Goal: Task Accomplishment & Management: Complete application form

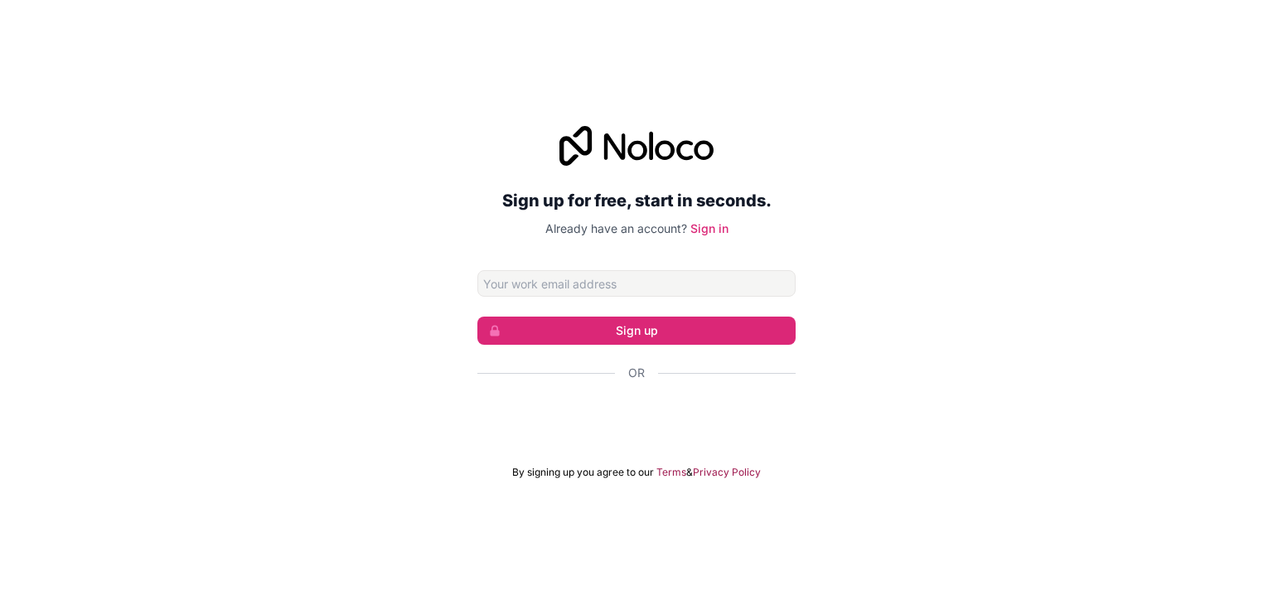
click at [617, 264] on div "Sign up for free, start in seconds. Already have an account? Sign in Sign up Or…" at bounding box center [636, 302] width 318 height 353
click at [609, 282] on input "Email address" at bounding box center [636, 283] width 318 height 27
type input "[EMAIL_ADDRESS][DOMAIN_NAME]"
click at [657, 319] on button "Sign up" at bounding box center [636, 331] width 318 height 28
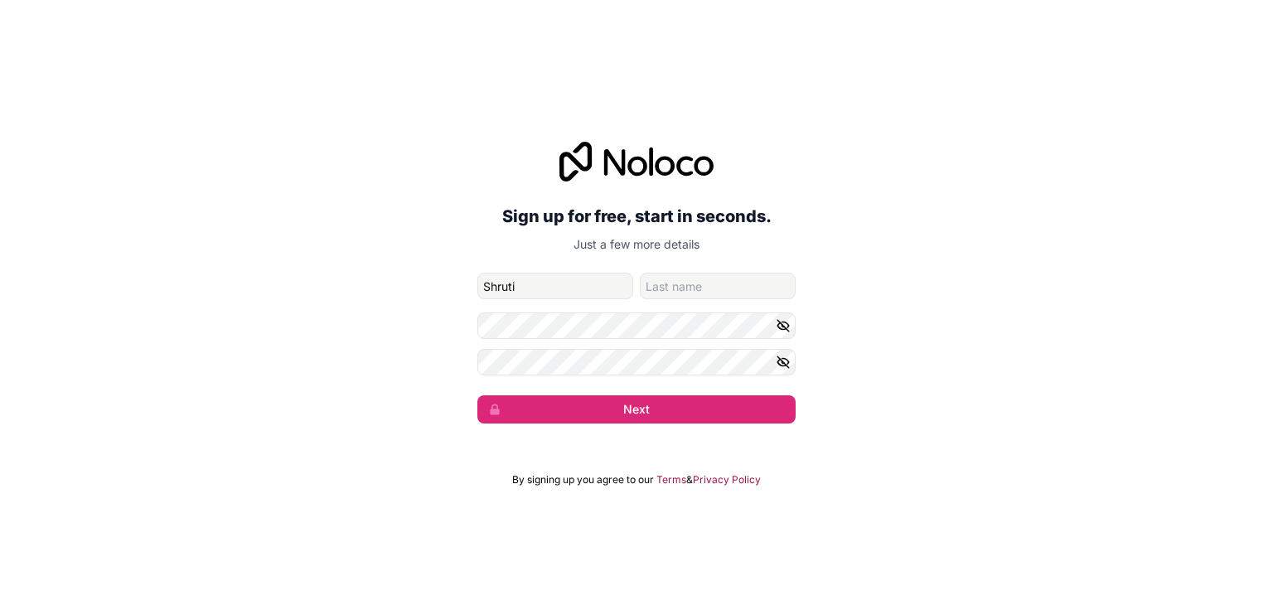
type input "Shruti"
type input "[DEMOGRAPHIC_DATA]"
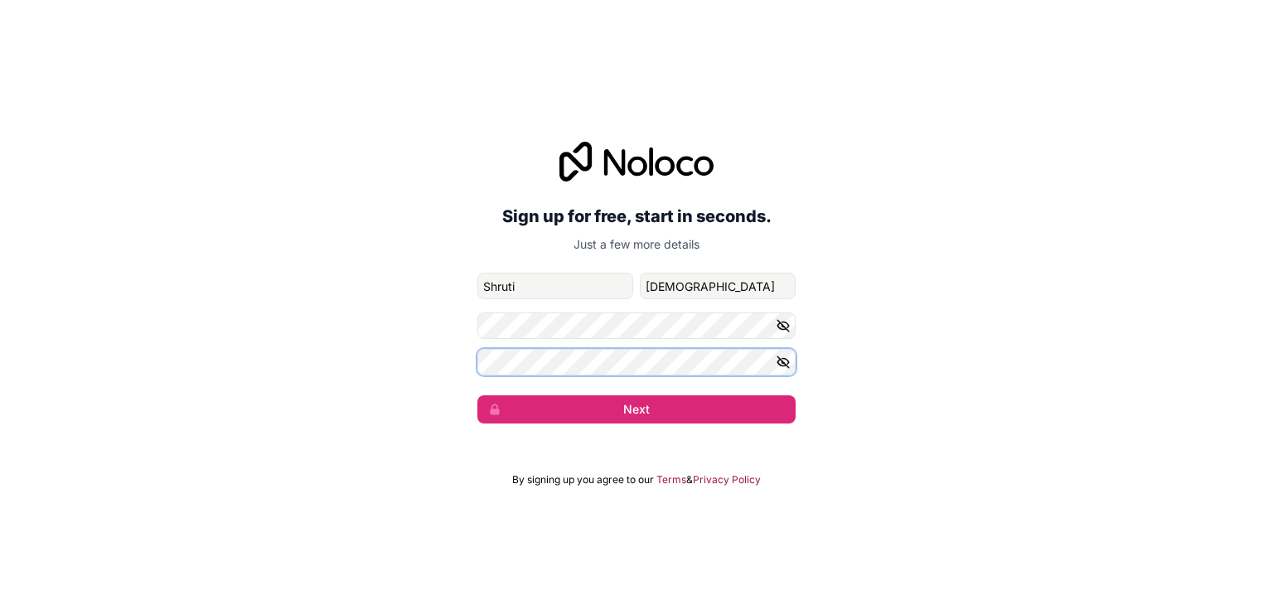
click at [477, 395] on button "Next" at bounding box center [636, 409] width 318 height 28
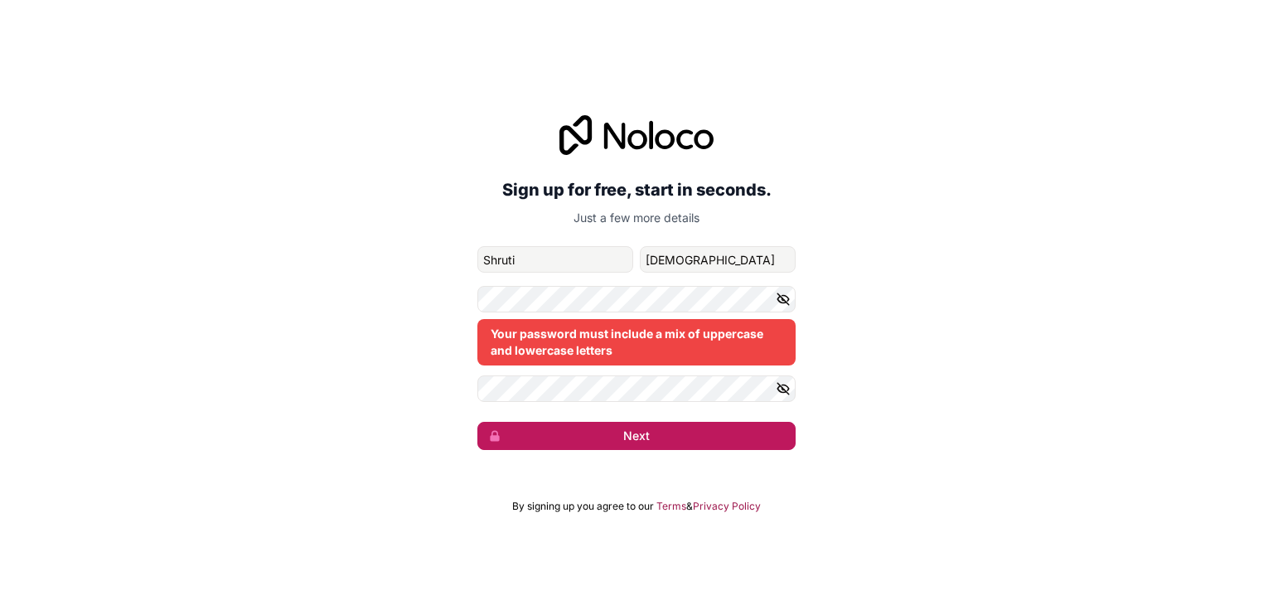
click at [607, 443] on button "Next" at bounding box center [636, 436] width 318 height 28
click at [536, 279] on form "[EMAIL_ADDRESS][DOMAIN_NAME] [PERSON_NAME] Your password must include a mix of …" at bounding box center [636, 348] width 318 height 204
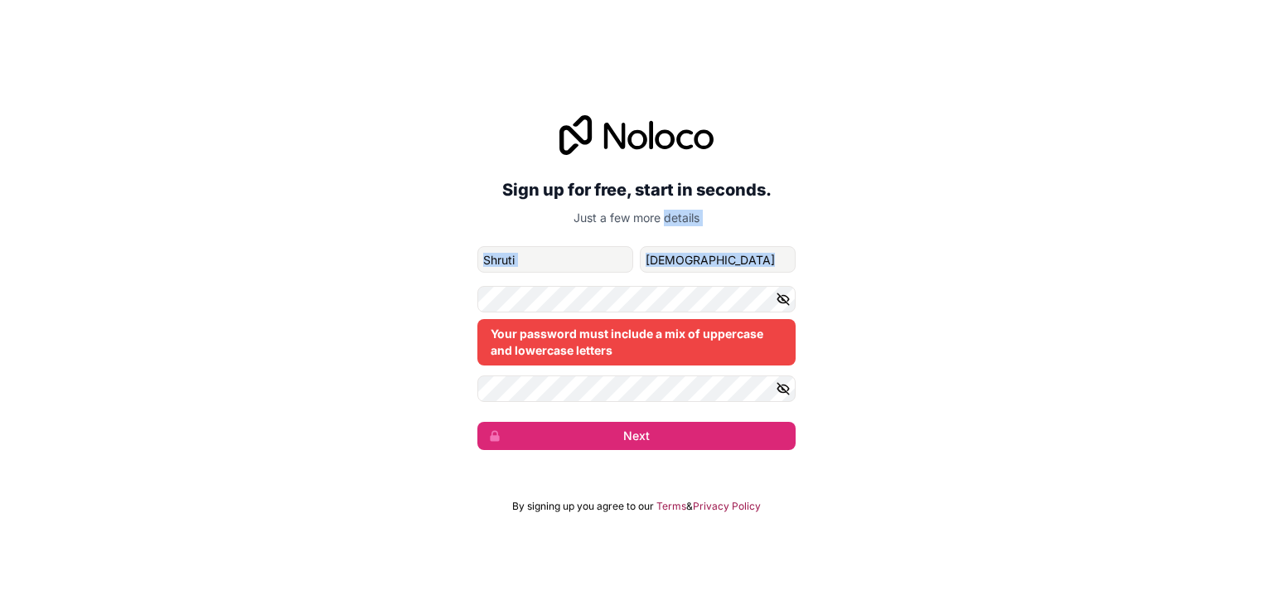
click at [536, 279] on form "[EMAIL_ADDRESS][DOMAIN_NAME] [PERSON_NAME] Your password must include a mix of …" at bounding box center [636, 348] width 318 height 204
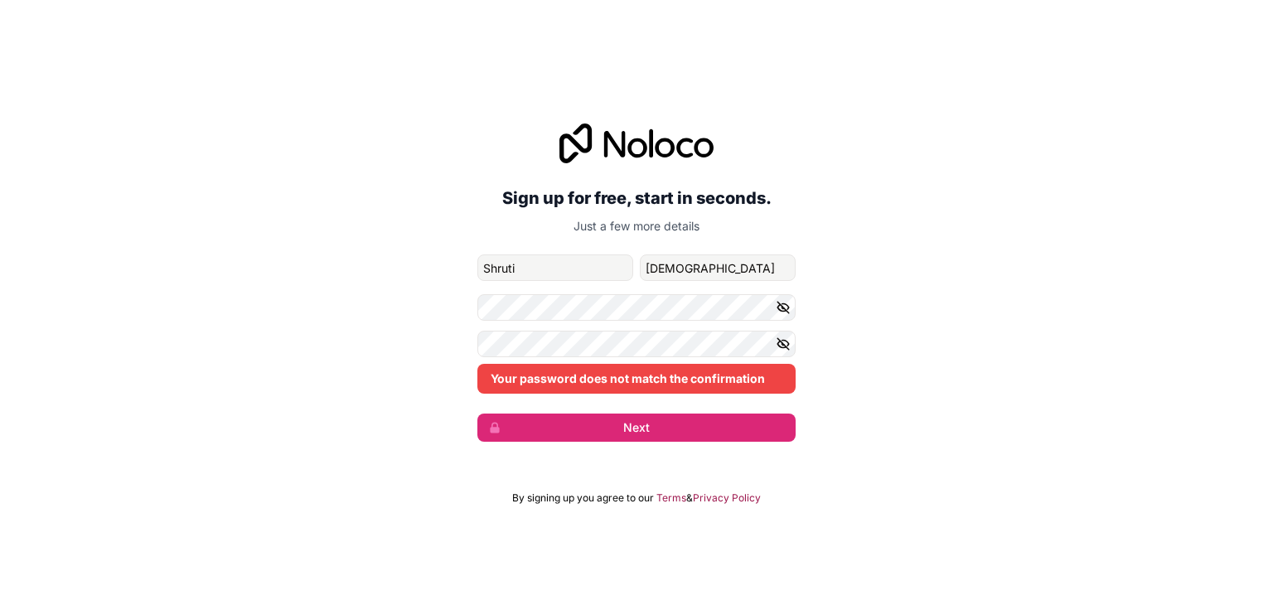
click at [786, 300] on icon "button" at bounding box center [783, 307] width 15 height 15
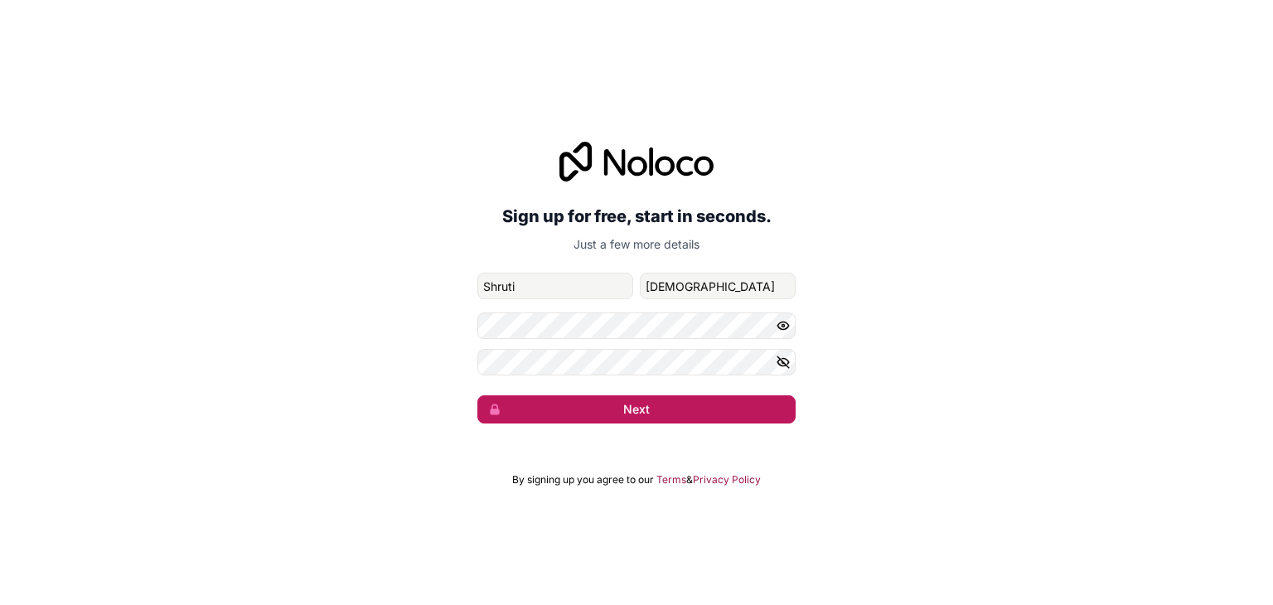
click at [666, 409] on button "Next" at bounding box center [636, 409] width 318 height 28
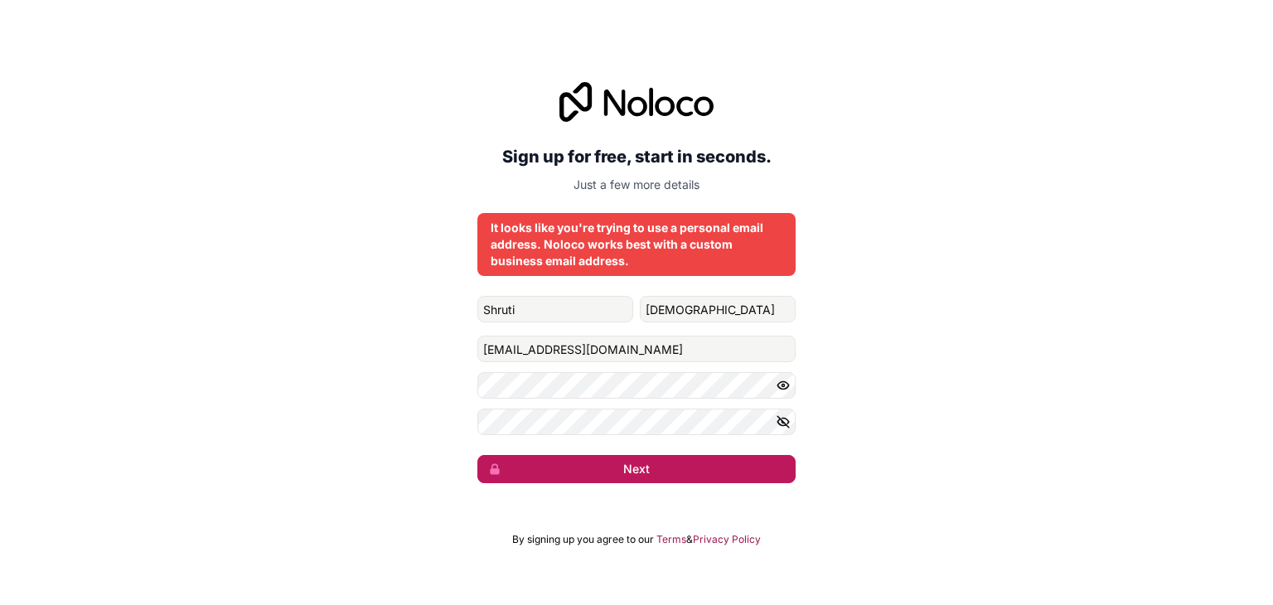
click at [634, 472] on button "Next" at bounding box center [636, 469] width 318 height 28
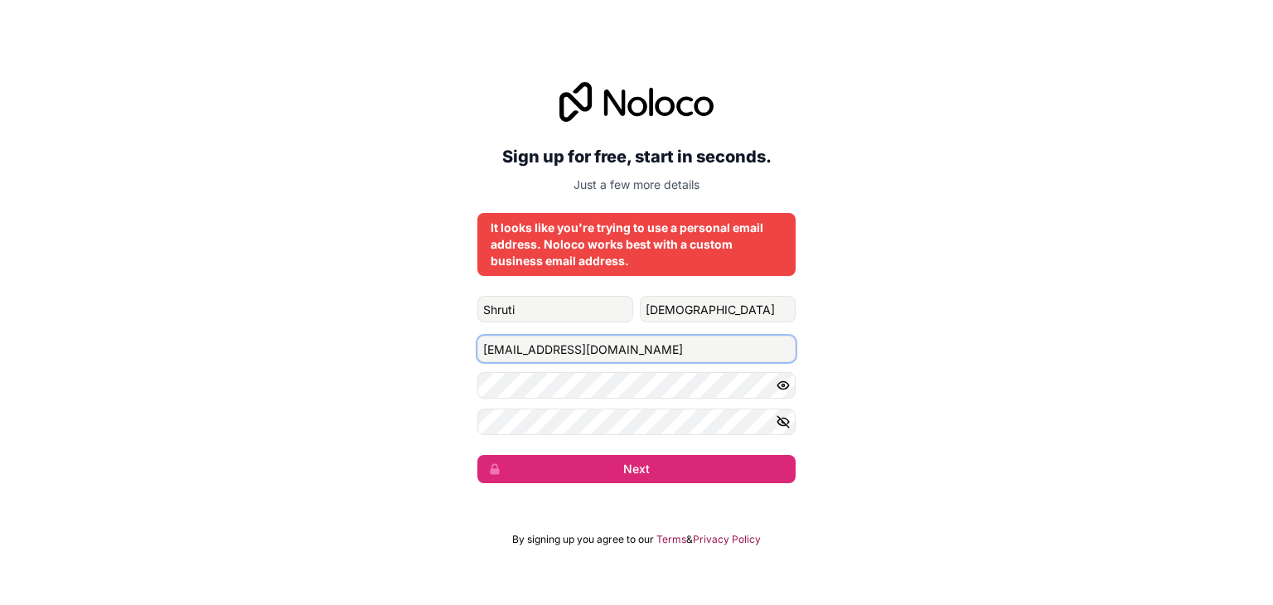
click at [527, 353] on input "[EMAIL_ADDRESS][DOMAIN_NAME]" at bounding box center [636, 349] width 318 height 27
type input "[EMAIL_ADDRESS][DOMAIN_NAME]"
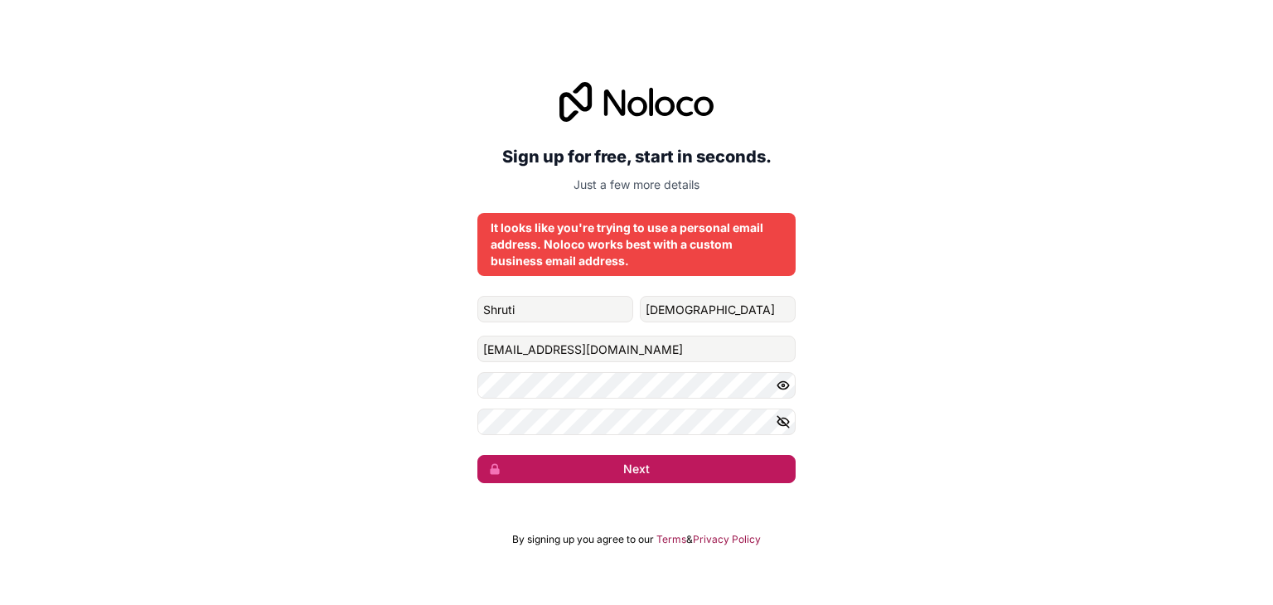
click at [630, 458] on button "Next" at bounding box center [636, 469] width 318 height 28
click at [630, 459] on button "submit" at bounding box center [636, 469] width 318 height 28
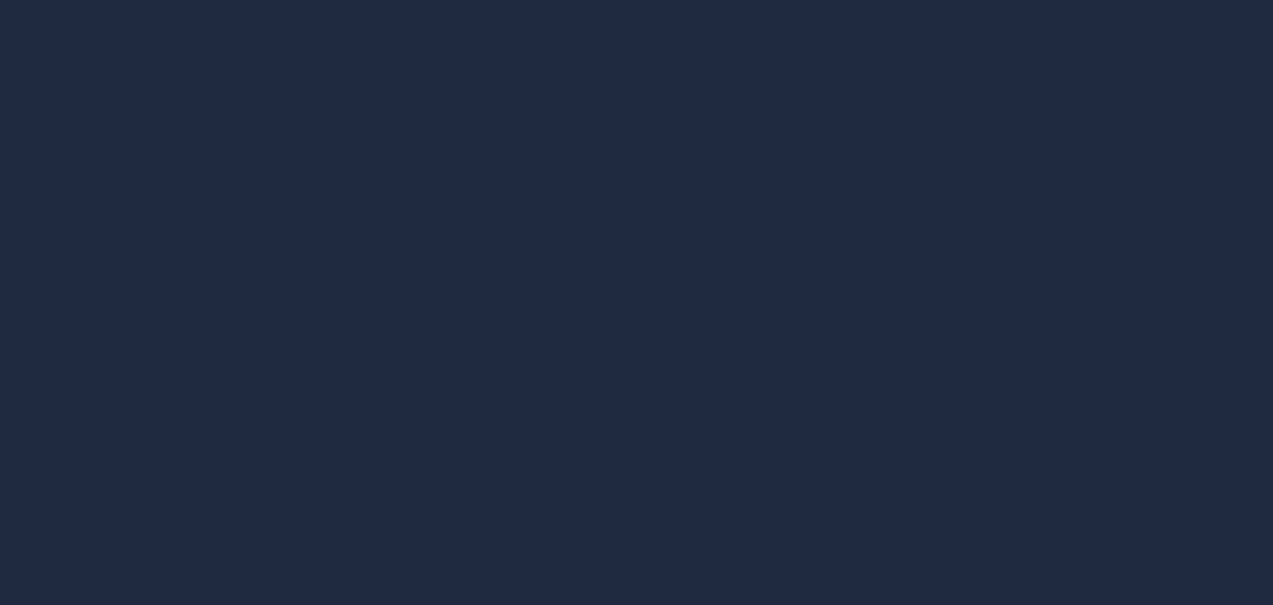
click at [630, 459] on div at bounding box center [636, 302] width 1273 height 605
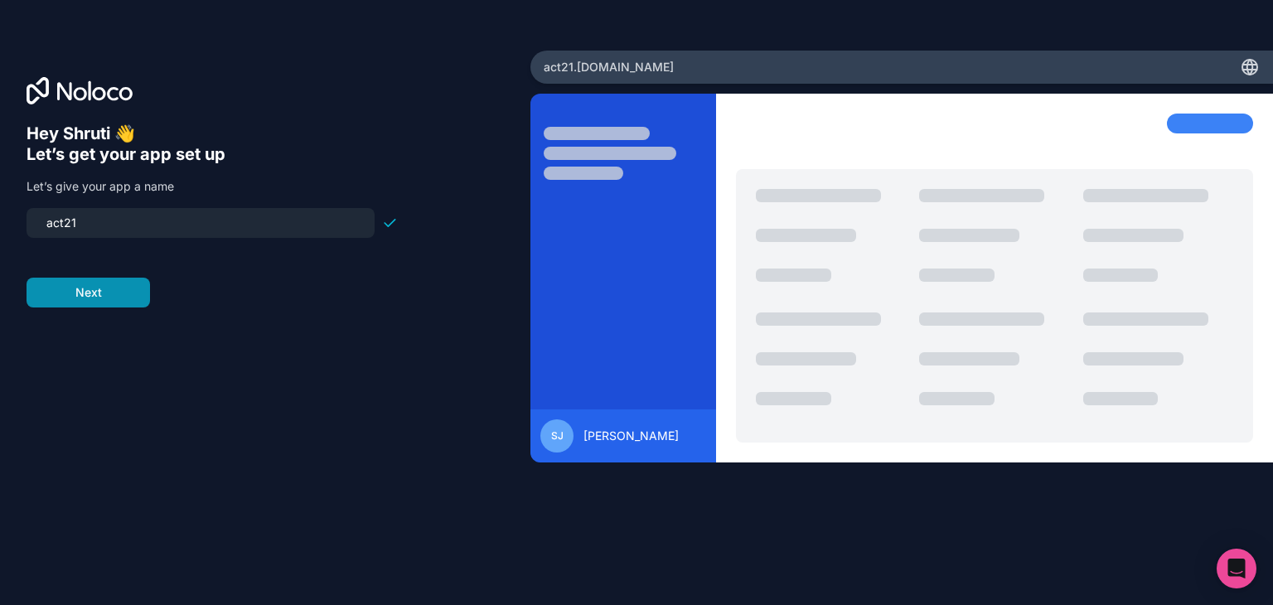
click at [102, 291] on button "Next" at bounding box center [88, 293] width 123 height 30
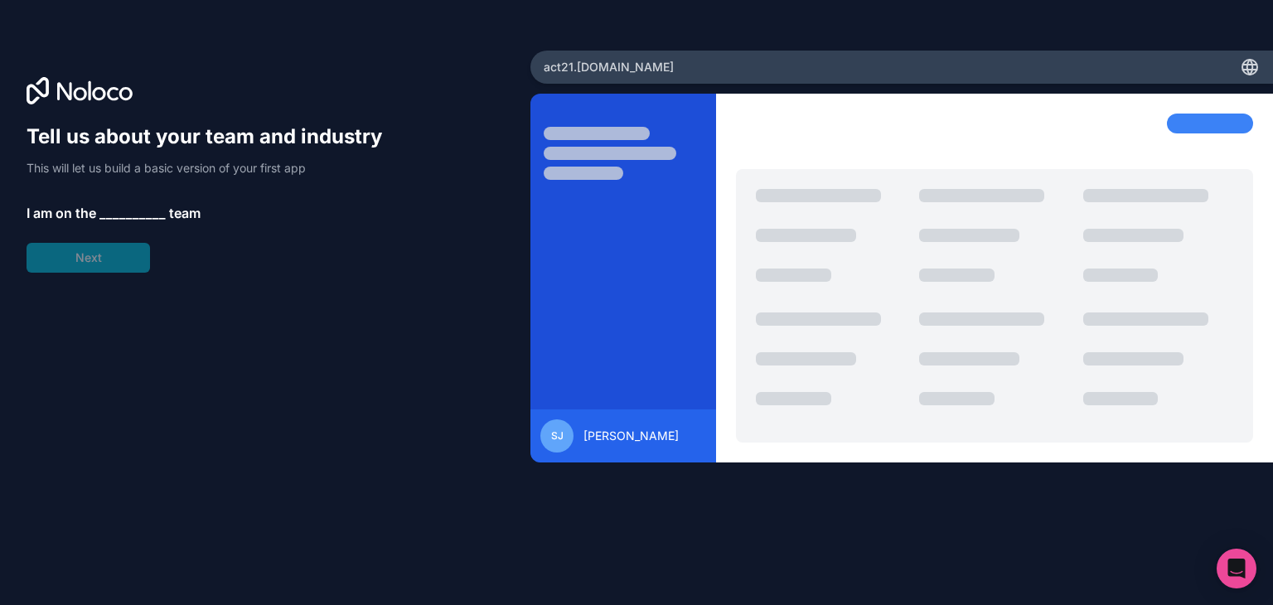
click at [132, 252] on div "Tell us about your team and industry This will let us build a basic version of …" at bounding box center [212, 197] width 371 height 149
click at [128, 212] on span "__________" at bounding box center [132, 213] width 66 height 20
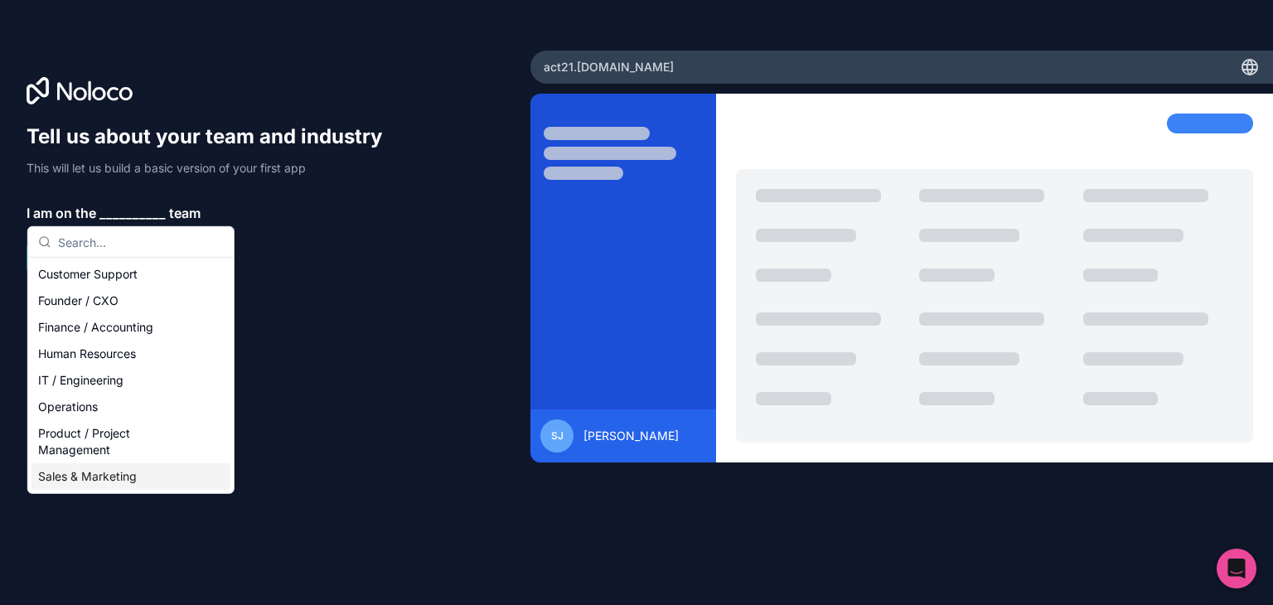
click at [90, 481] on div "Sales & Marketing" at bounding box center [130, 476] width 199 height 27
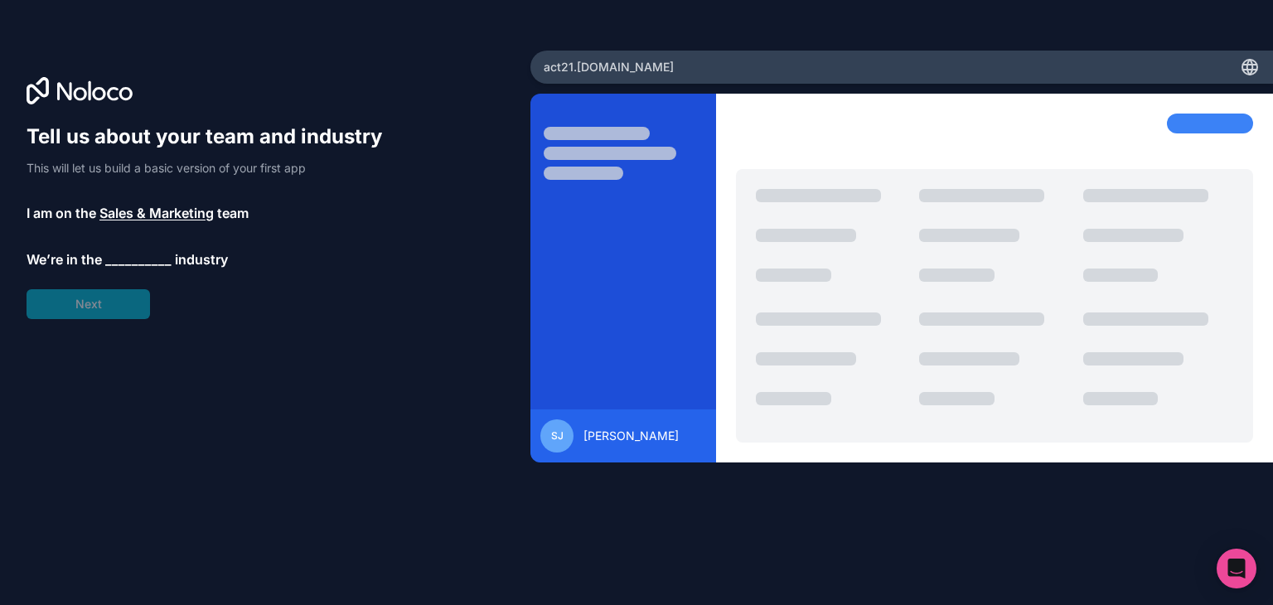
click at [104, 307] on div "Tell us about your team and industry This will let us build a basic version of …" at bounding box center [212, 221] width 371 height 196
click at [119, 253] on span "__________" at bounding box center [138, 259] width 66 height 20
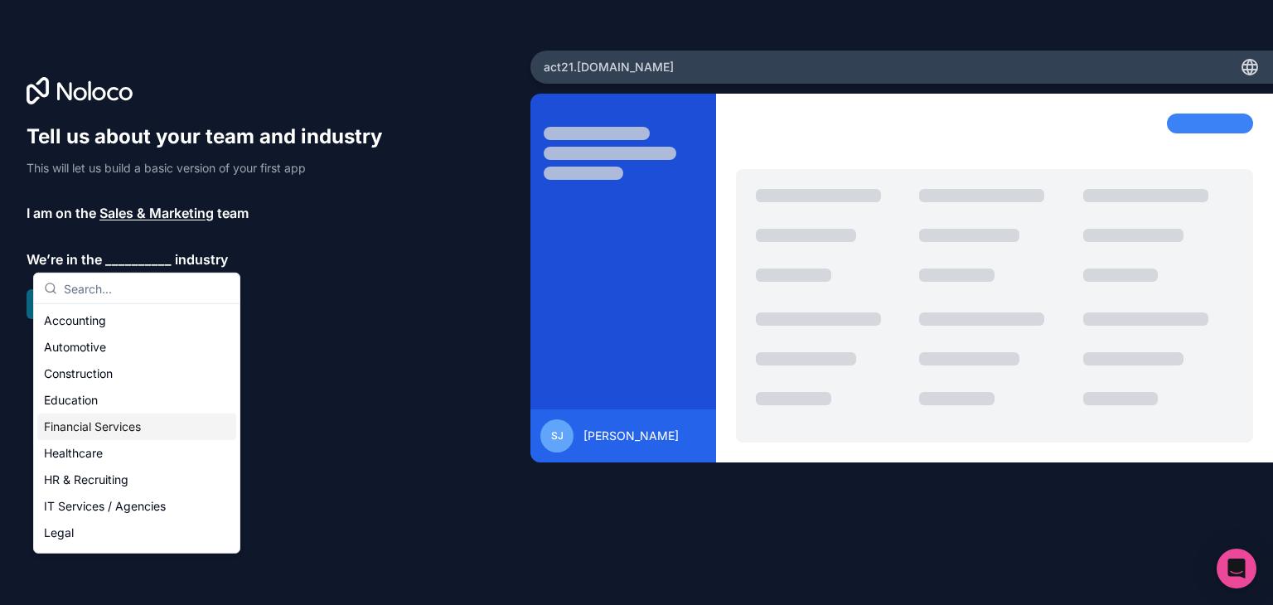
click at [61, 435] on div "Financial Services" at bounding box center [136, 427] width 199 height 27
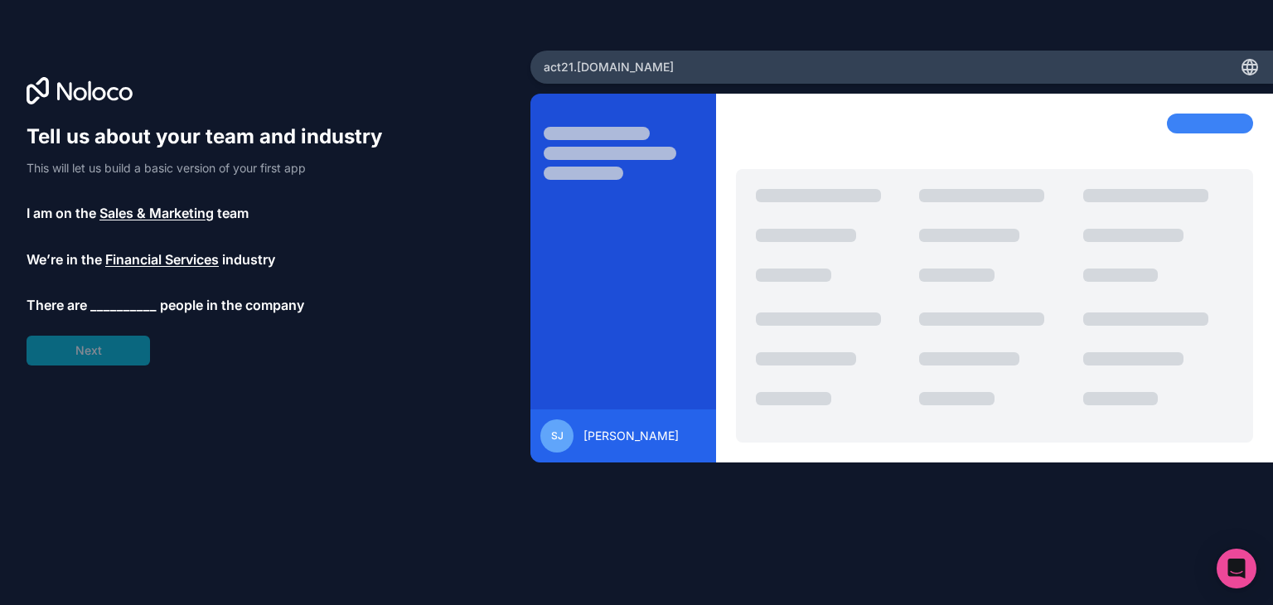
click at [85, 322] on div "Tell us about your team and industry This will let us build a basic version of …" at bounding box center [212, 244] width 371 height 242
click at [99, 308] on span "__________" at bounding box center [123, 306] width 66 height 20
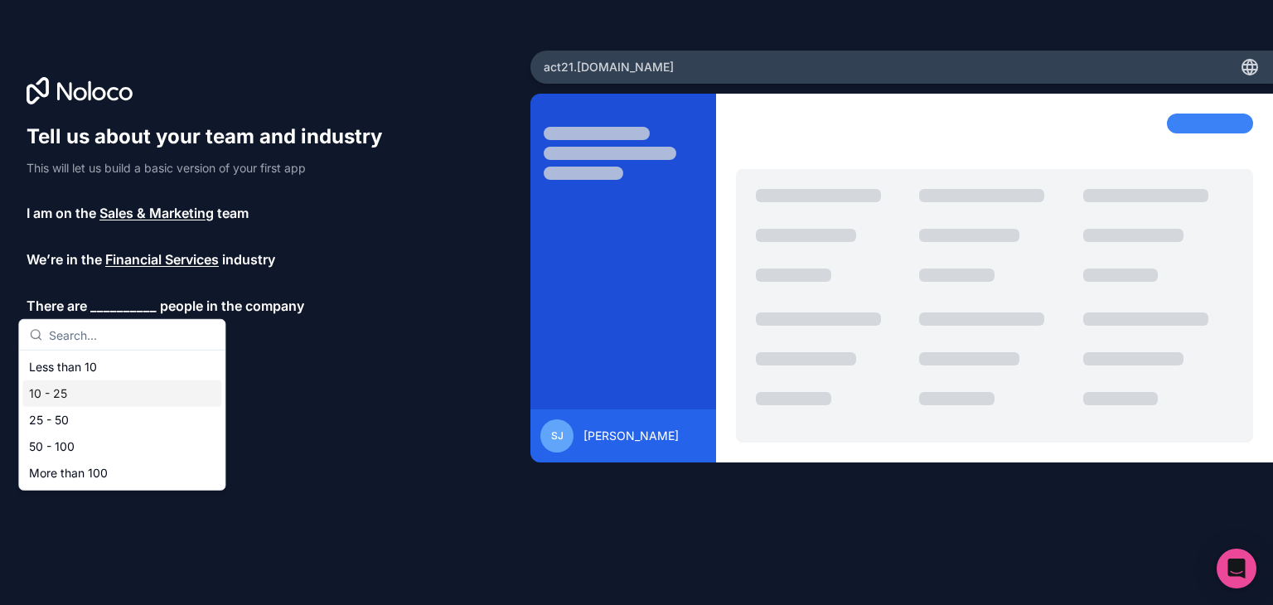
click at [99, 387] on div "10 - 25" at bounding box center [121, 393] width 199 height 27
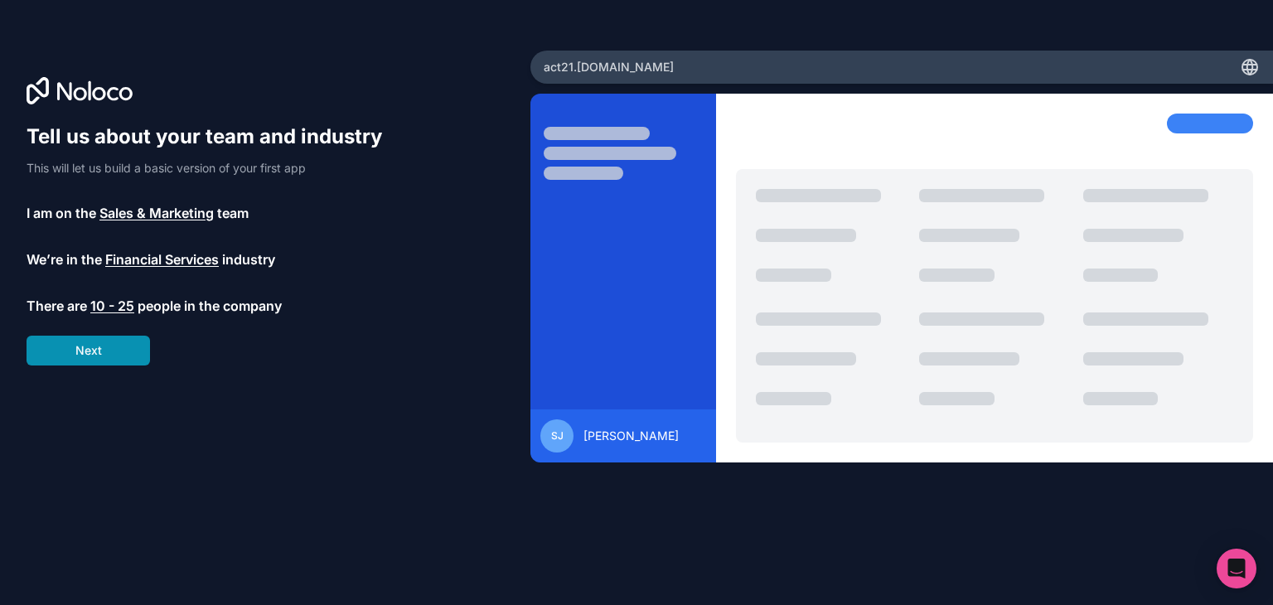
click at [100, 356] on button "Next" at bounding box center [88, 351] width 123 height 30
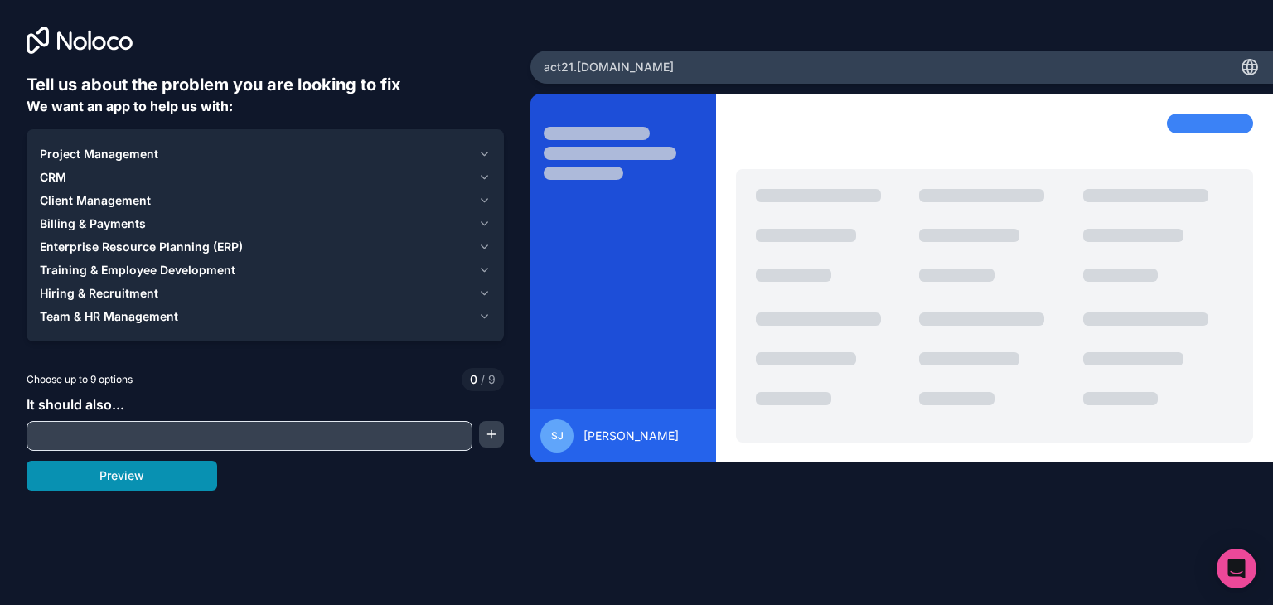
click at [119, 478] on button "Preview" at bounding box center [122, 476] width 191 height 30
click at [56, 167] on button "CRM" at bounding box center [265, 177] width 451 height 23
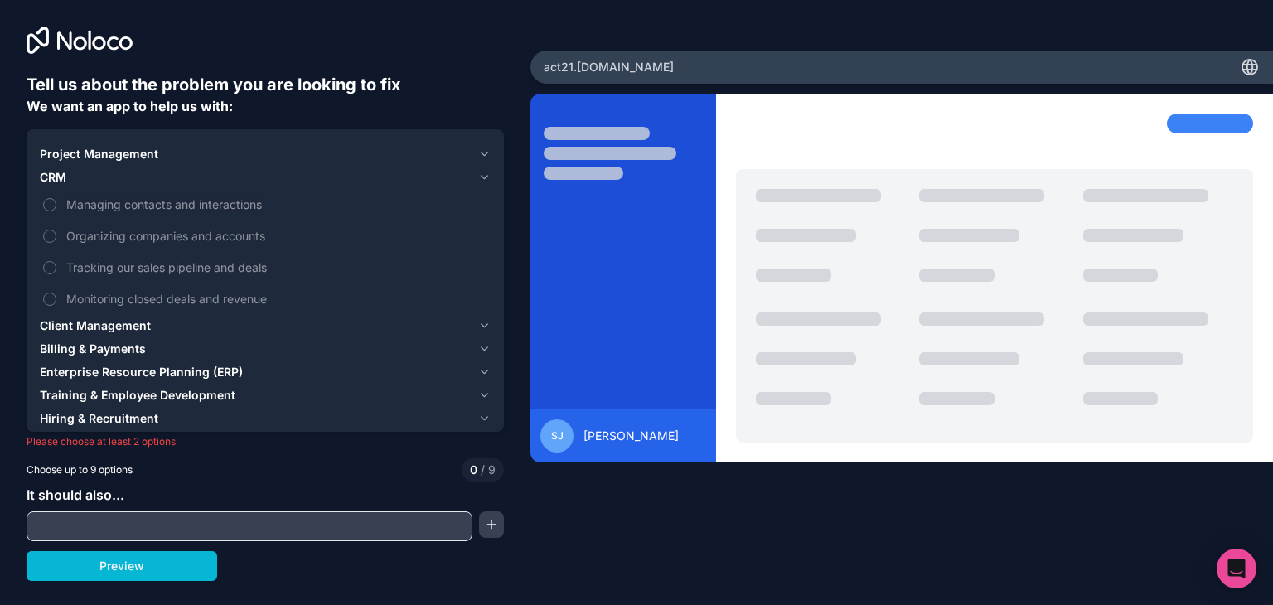
click at [55, 168] on button "CRM" at bounding box center [265, 177] width 451 height 23
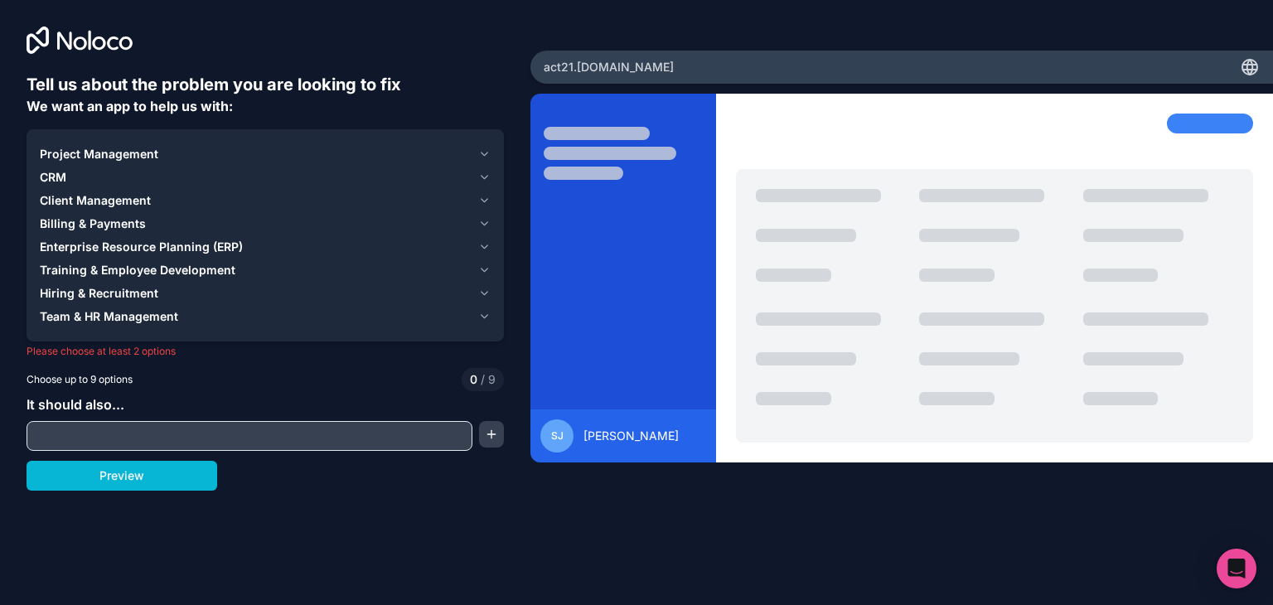
click at [80, 160] on span "Project Management" at bounding box center [99, 154] width 119 height 17
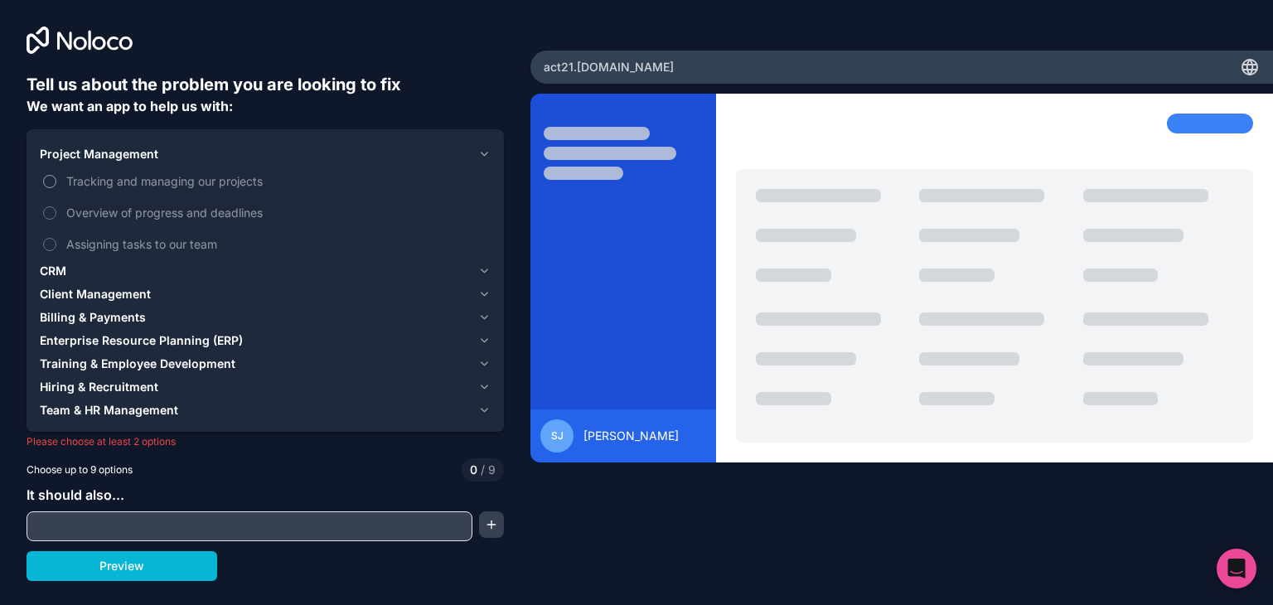
click at [76, 174] on span "Tracking and managing our projects" at bounding box center [276, 180] width 421 height 17
click at [56, 175] on button "Tracking and managing our projects" at bounding box center [49, 181] width 13 height 13
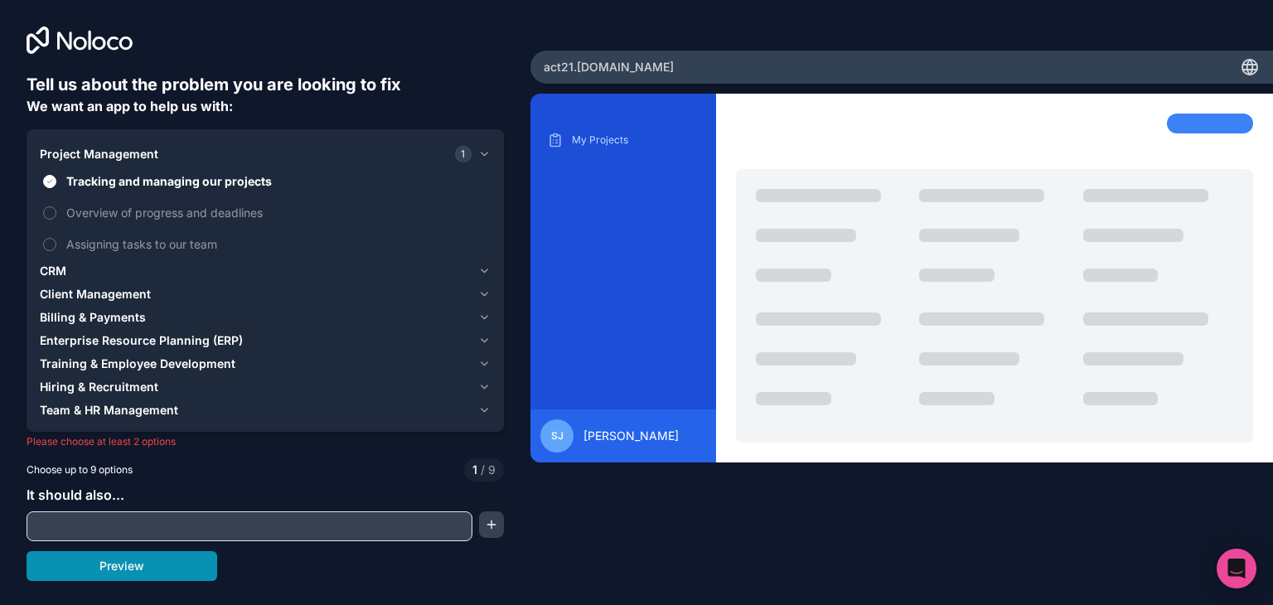
click at [164, 556] on button "Preview" at bounding box center [122, 566] width 191 height 30
click at [136, 222] on label "Overview of progress and deadlines" at bounding box center [265, 212] width 451 height 31
click at [56, 220] on button "Overview of progress and deadlines" at bounding box center [49, 212] width 13 height 13
click at [116, 569] on button "Preview" at bounding box center [122, 566] width 191 height 30
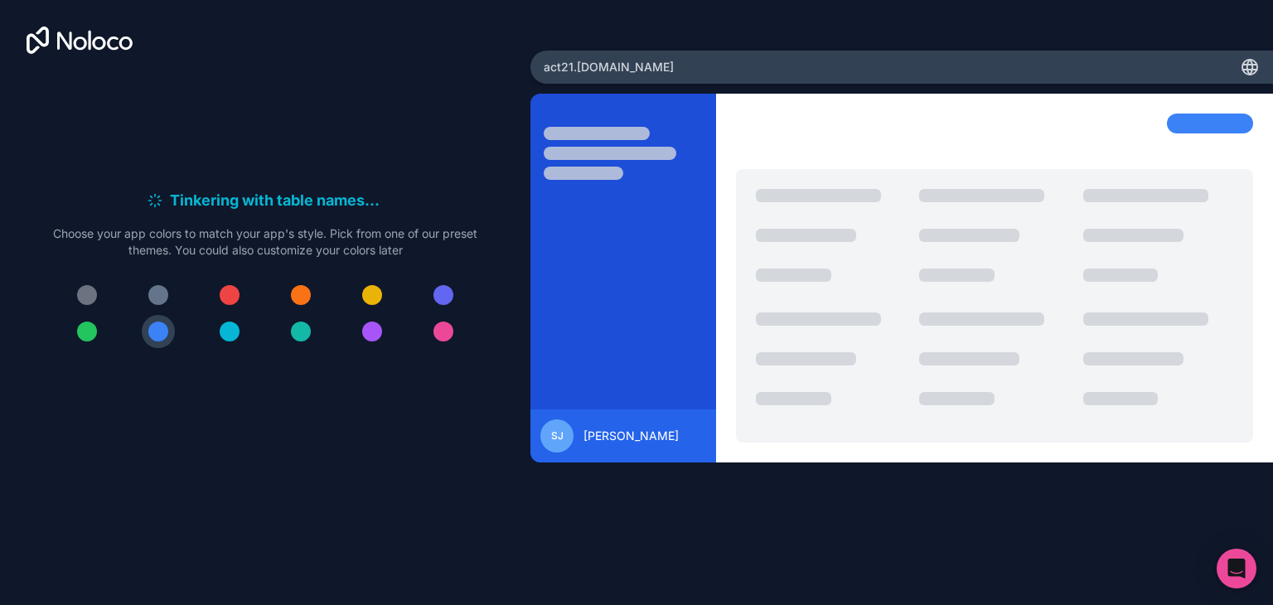
click at [300, 322] on div at bounding box center [301, 332] width 20 height 20
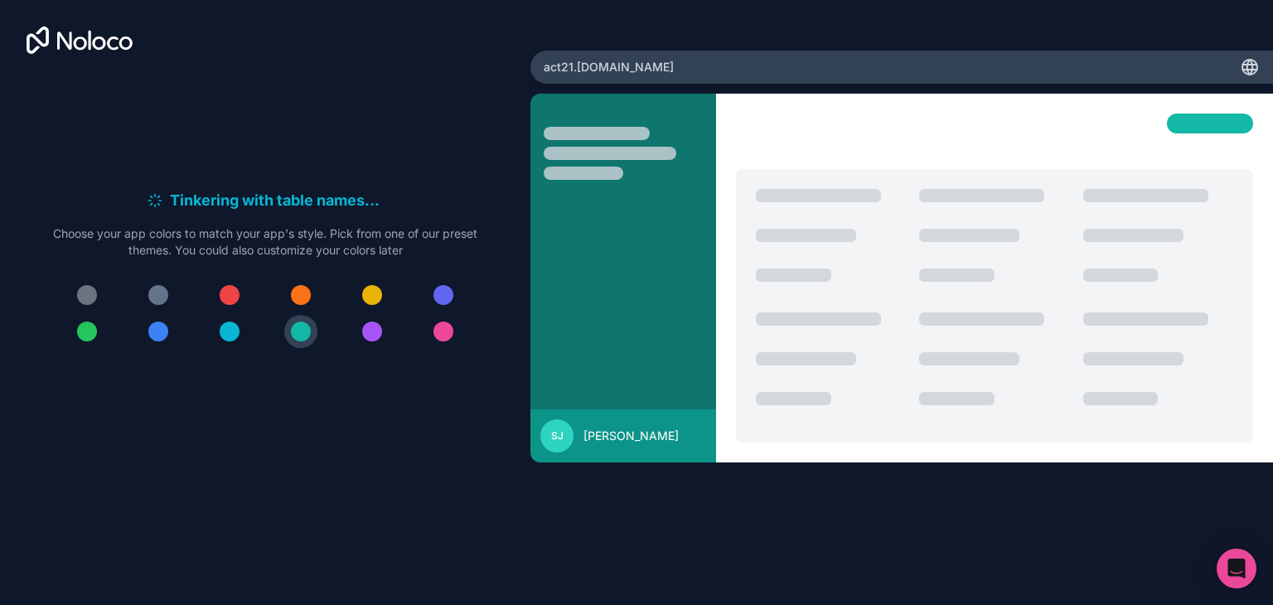
click at [303, 294] on div at bounding box center [301, 295] width 20 height 20
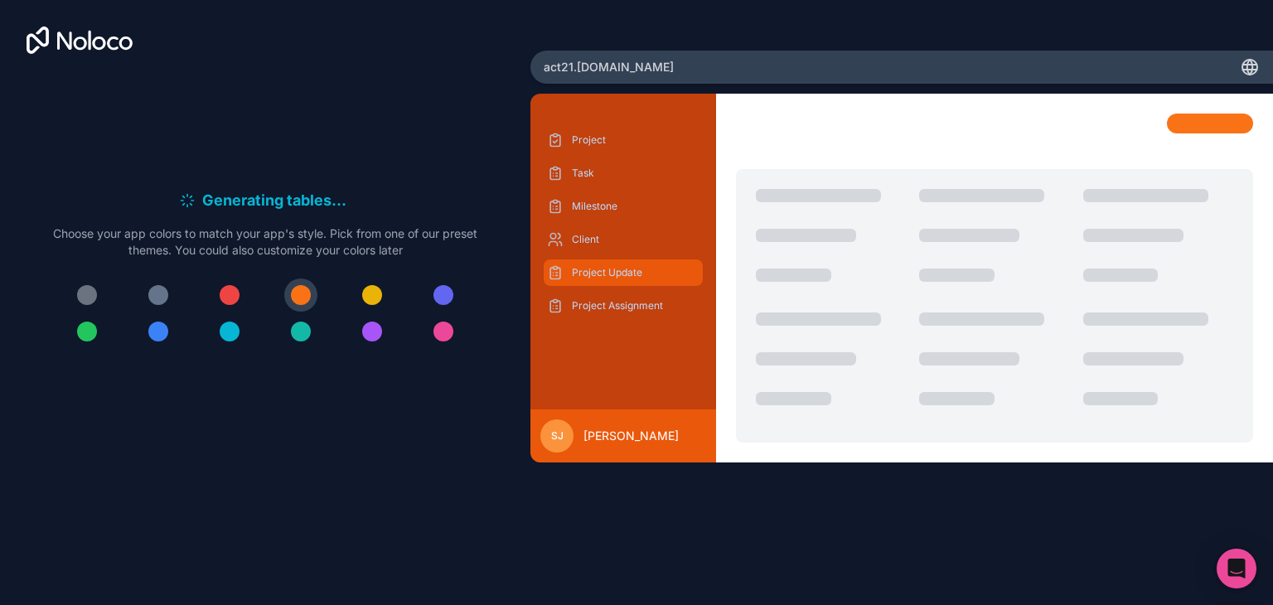
click at [633, 273] on p "Project Update" at bounding box center [636, 272] width 128 height 13
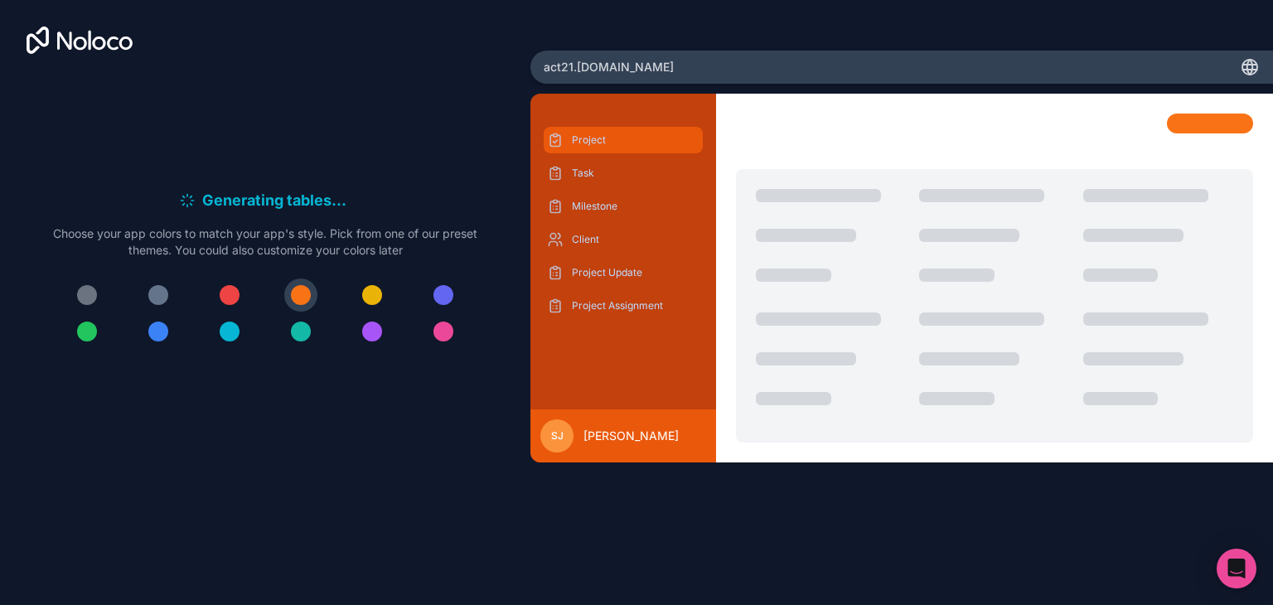
click at [637, 138] on p "Project" at bounding box center [636, 139] width 128 height 13
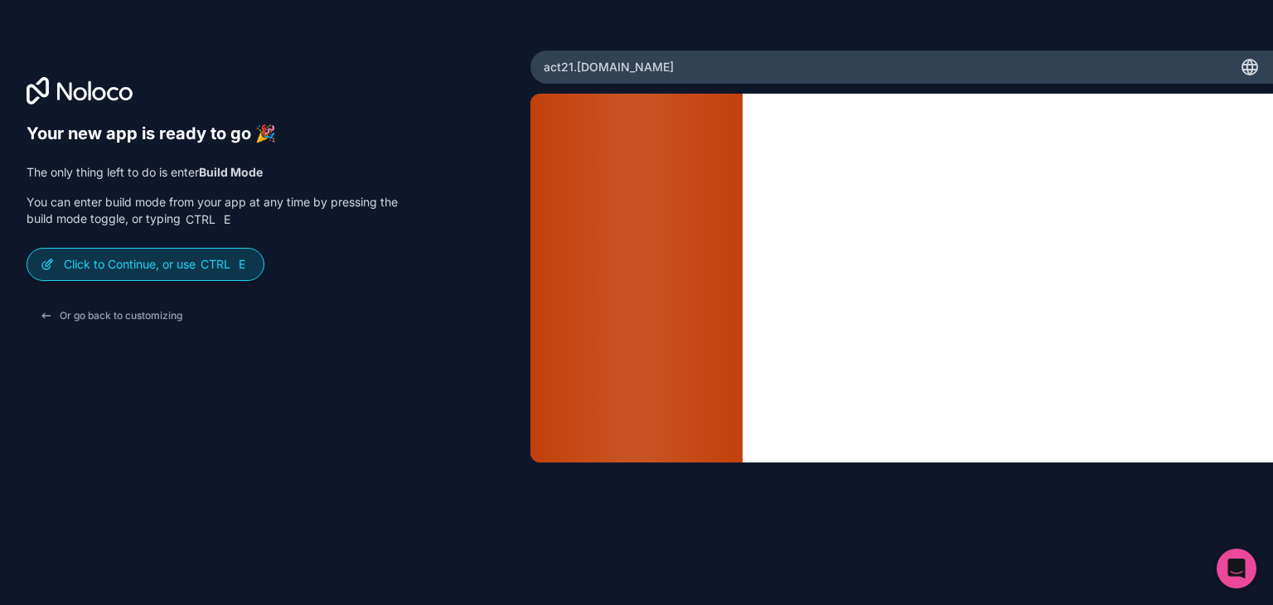
click at [226, 269] on span "Ctrl" at bounding box center [215, 264] width 33 height 15
